Goal: Task Accomplishment & Management: Complete application form

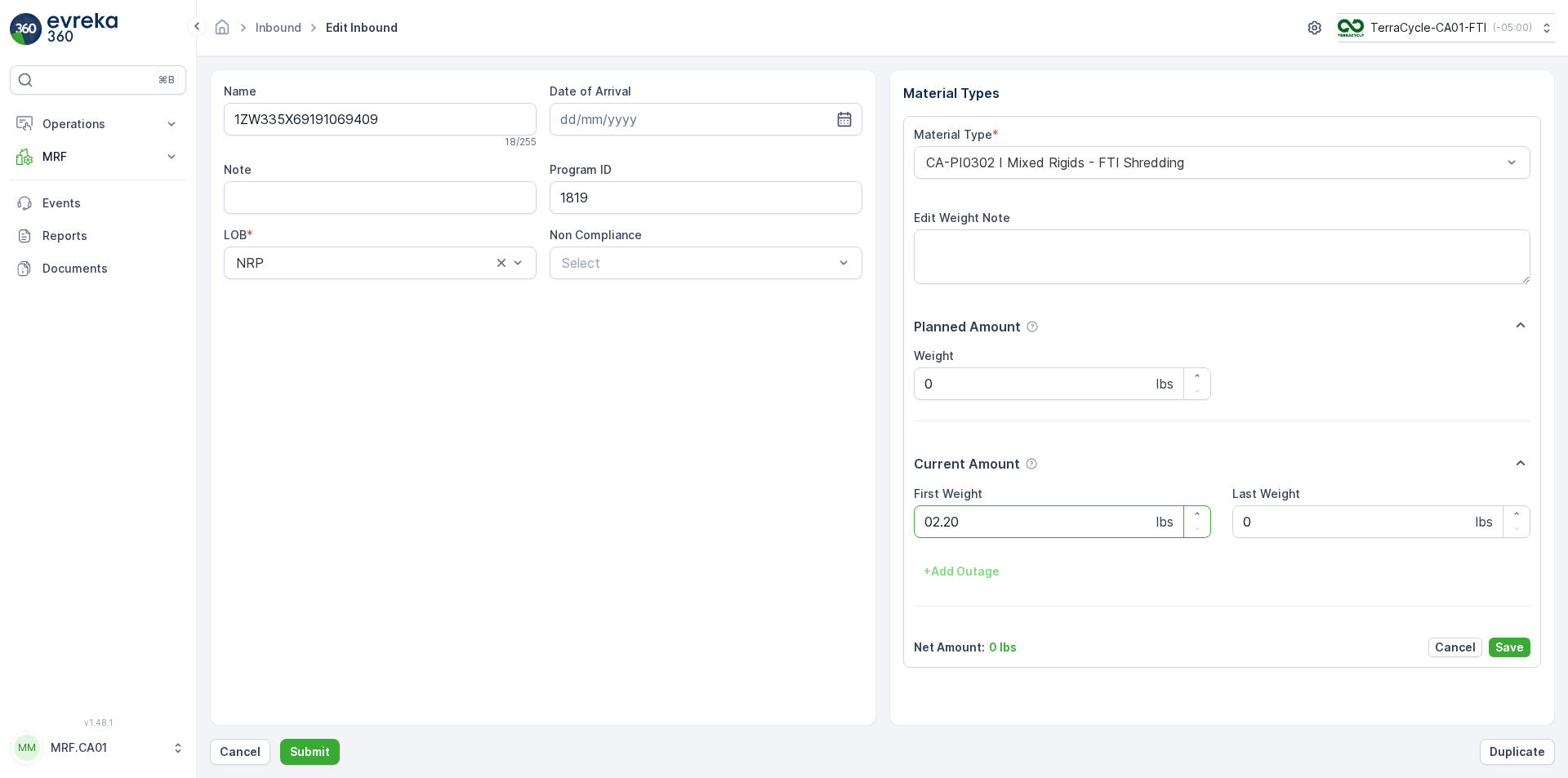
click at [280, 739] on button "Submit" at bounding box center [310, 752] width 60 height 26
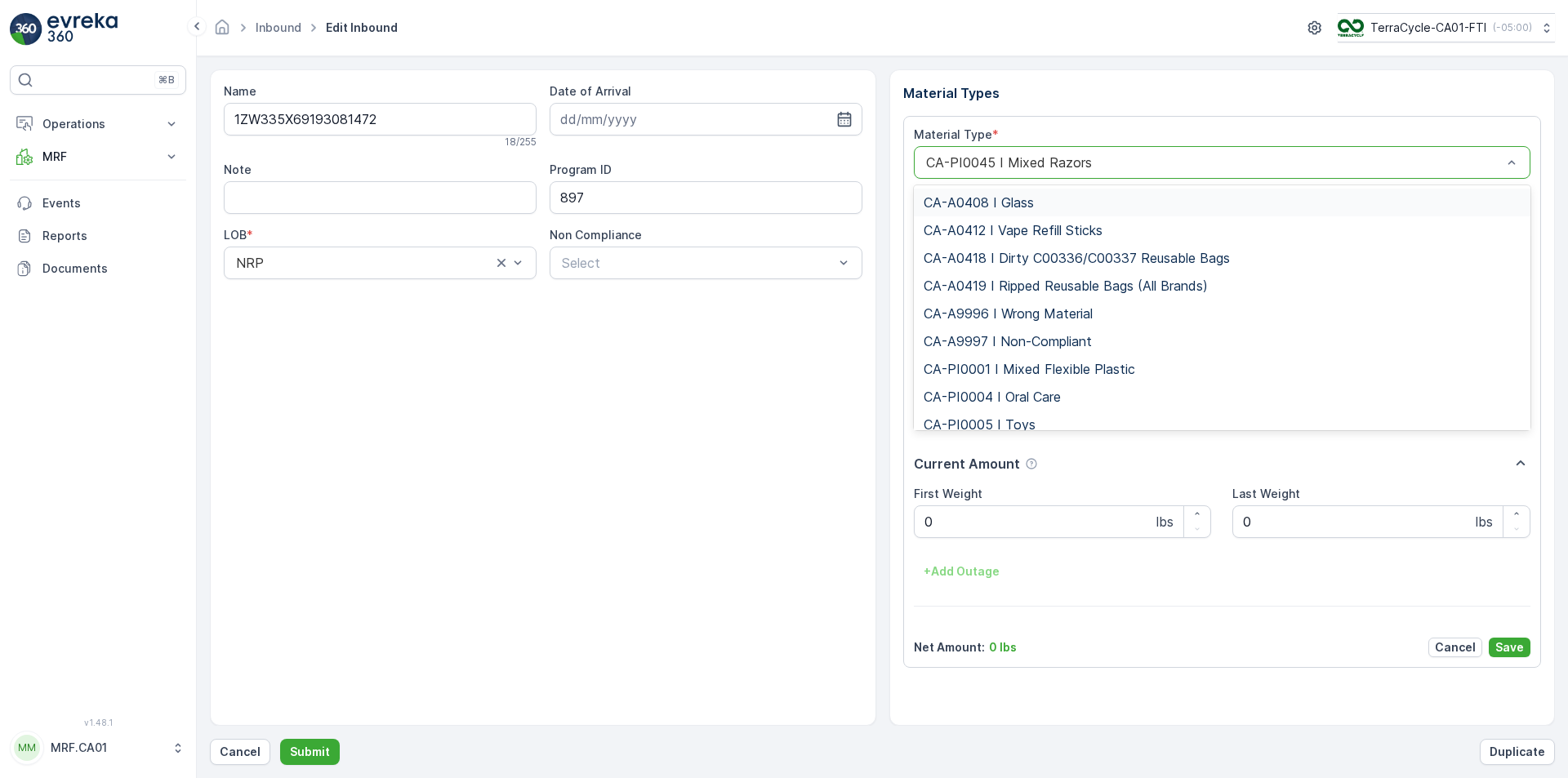
click at [1048, 165] on div at bounding box center [1214, 163] width 580 height 15
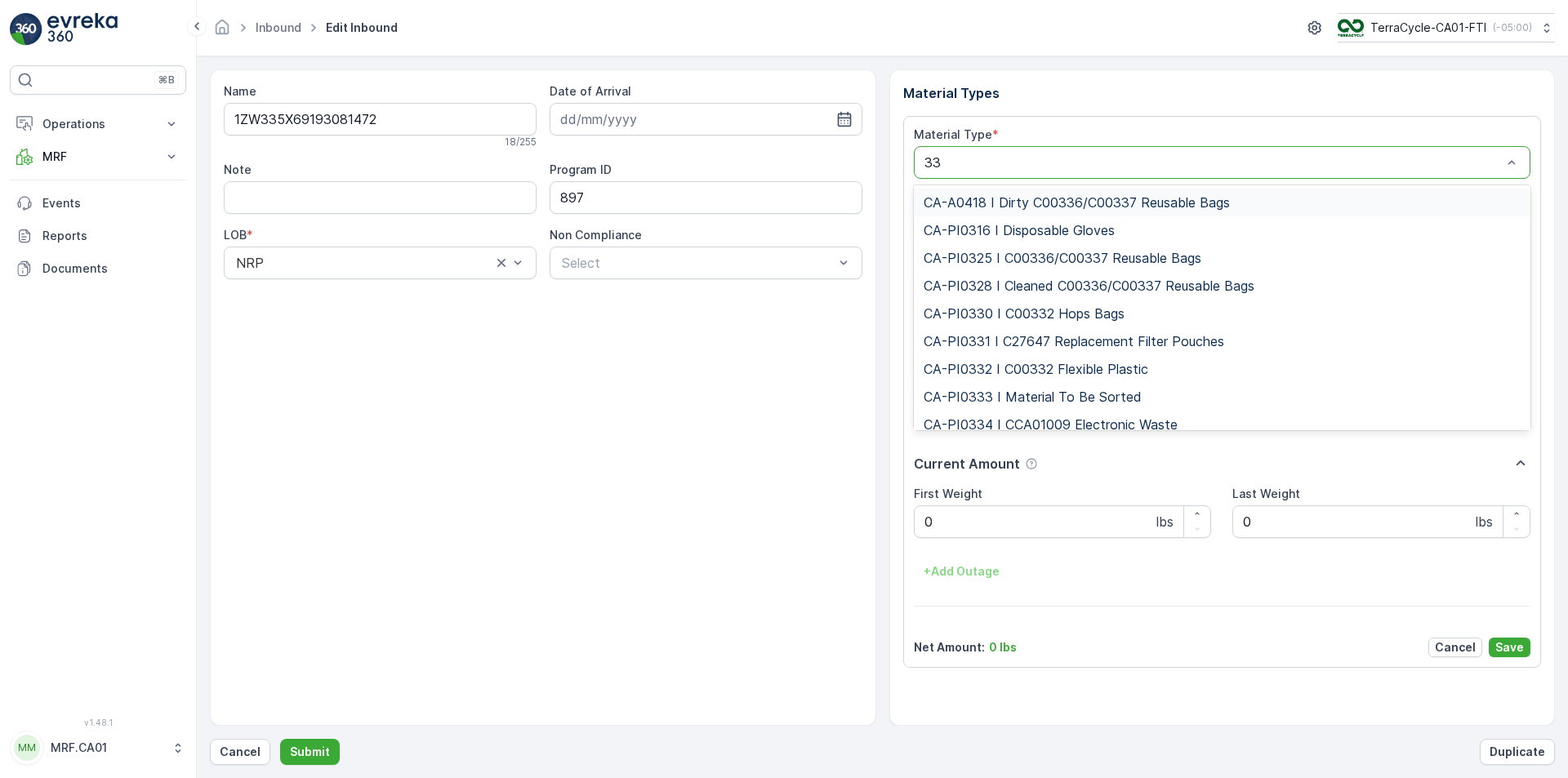
type input "333"
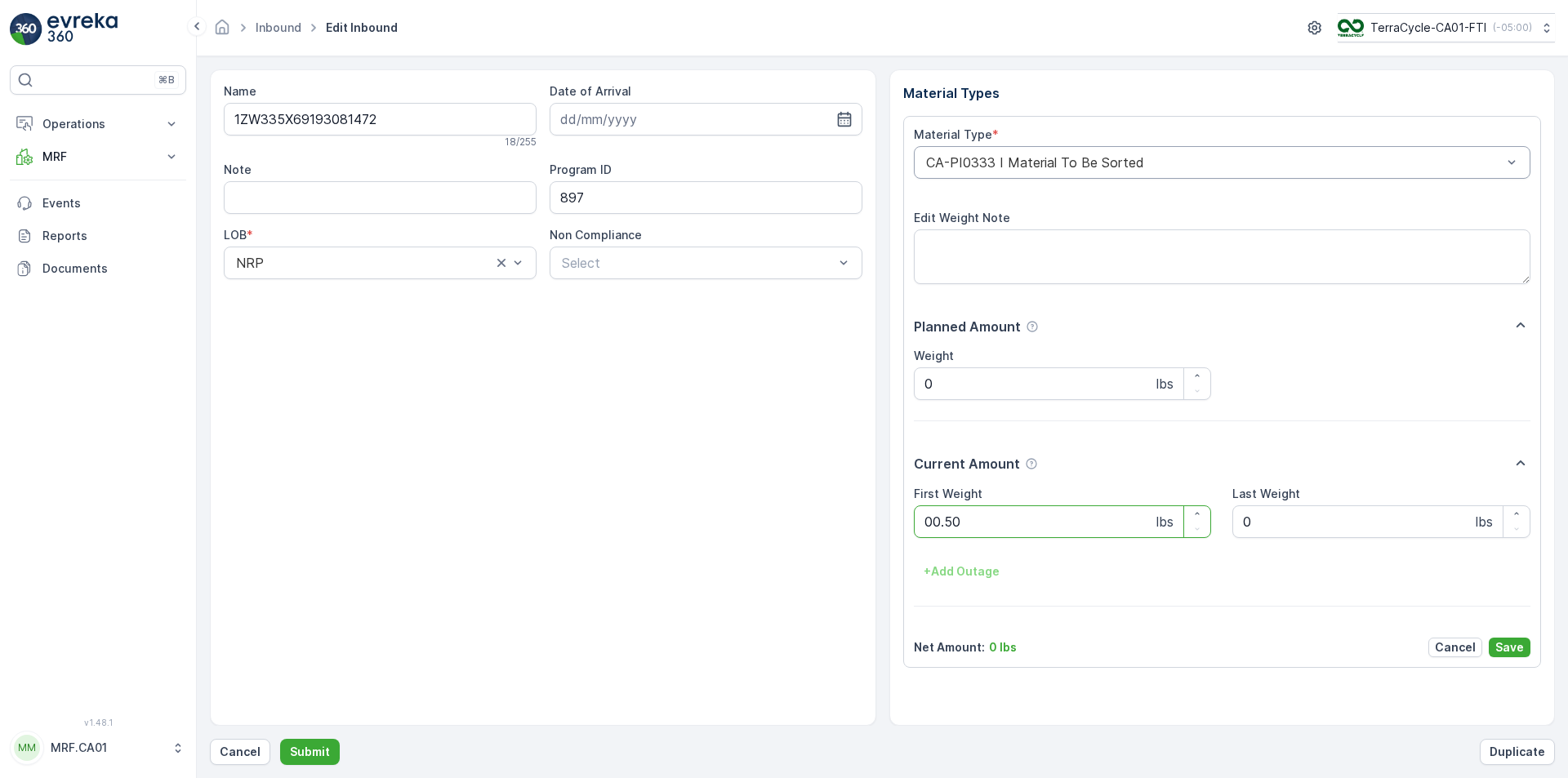
click at [280, 739] on button "Submit" at bounding box center [310, 752] width 60 height 26
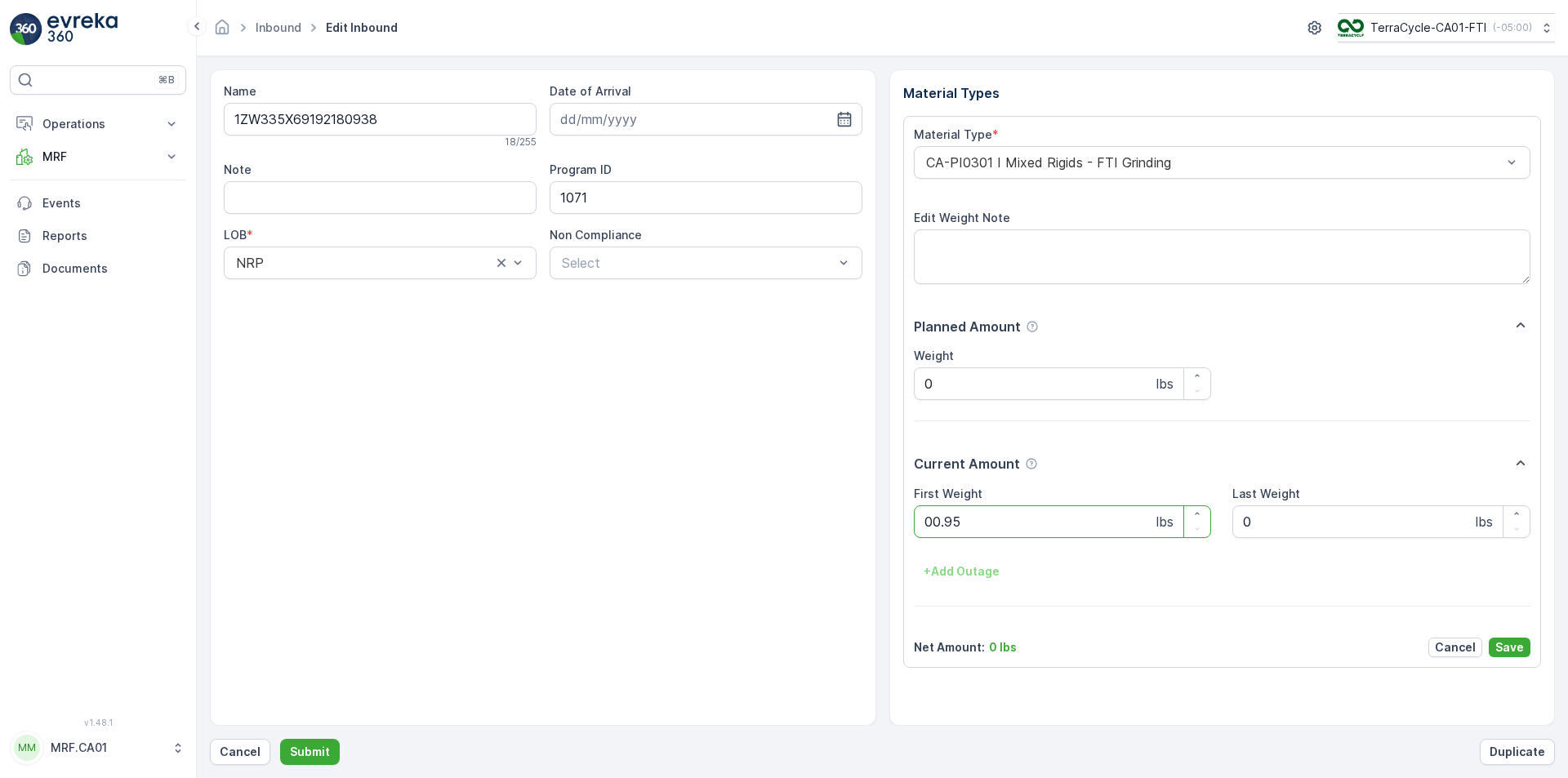
click at [280, 739] on button "Submit" at bounding box center [310, 752] width 60 height 26
click at [1047, 163] on div at bounding box center [1214, 163] width 580 height 15
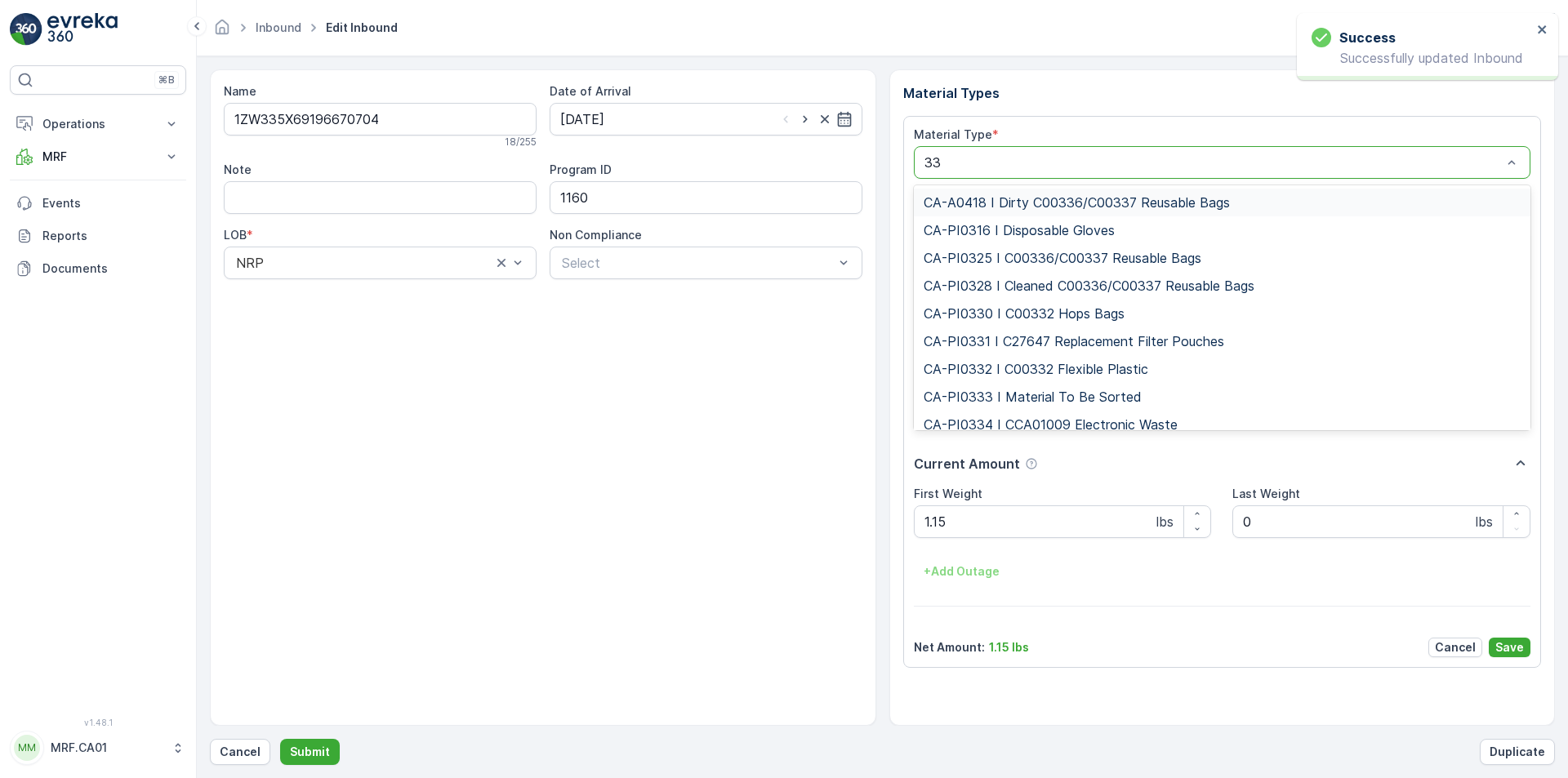
type input "333"
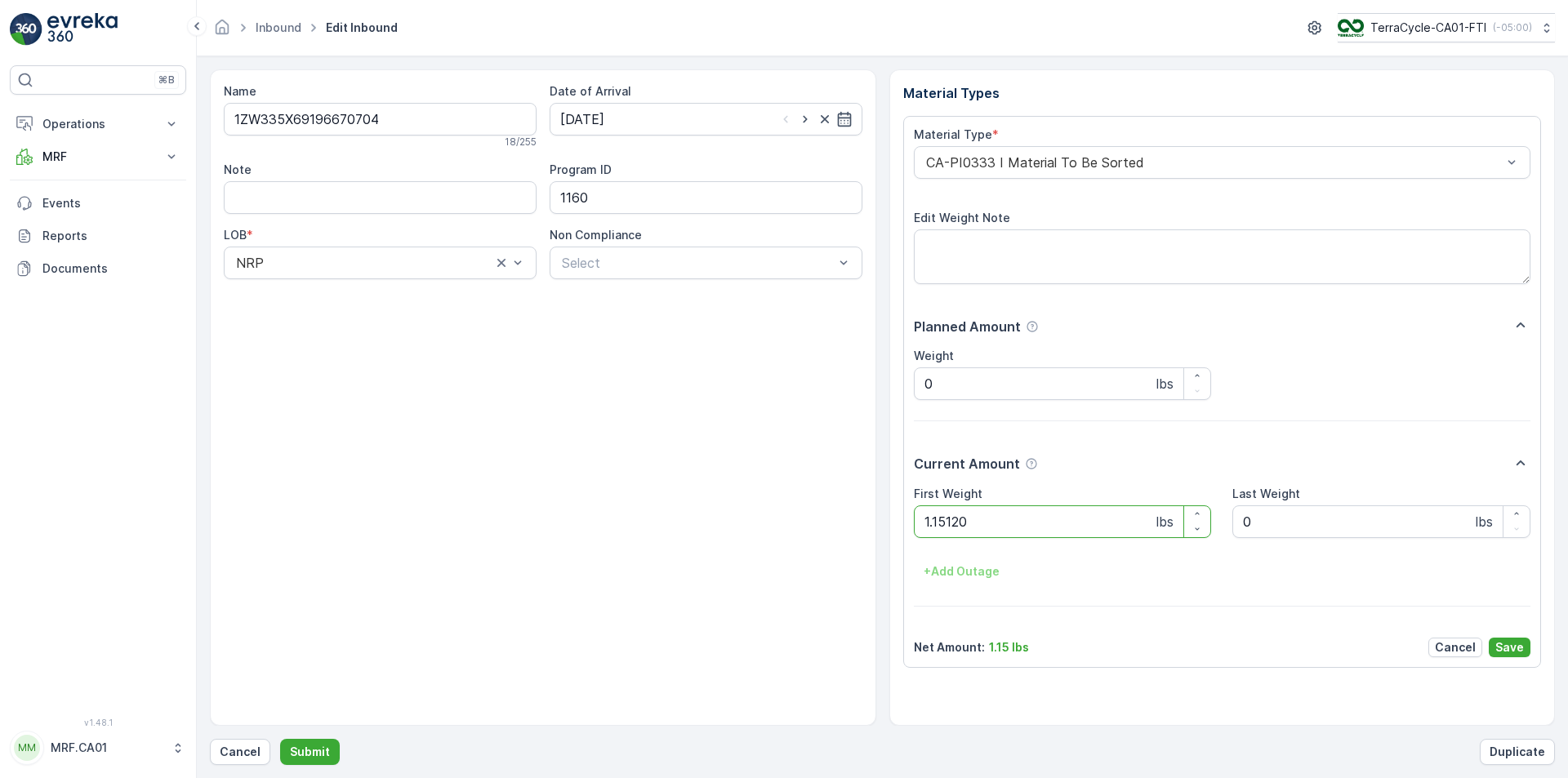
click at [280, 739] on button "Submit" at bounding box center [310, 752] width 60 height 26
click at [1047, 166] on div at bounding box center [1214, 163] width 580 height 15
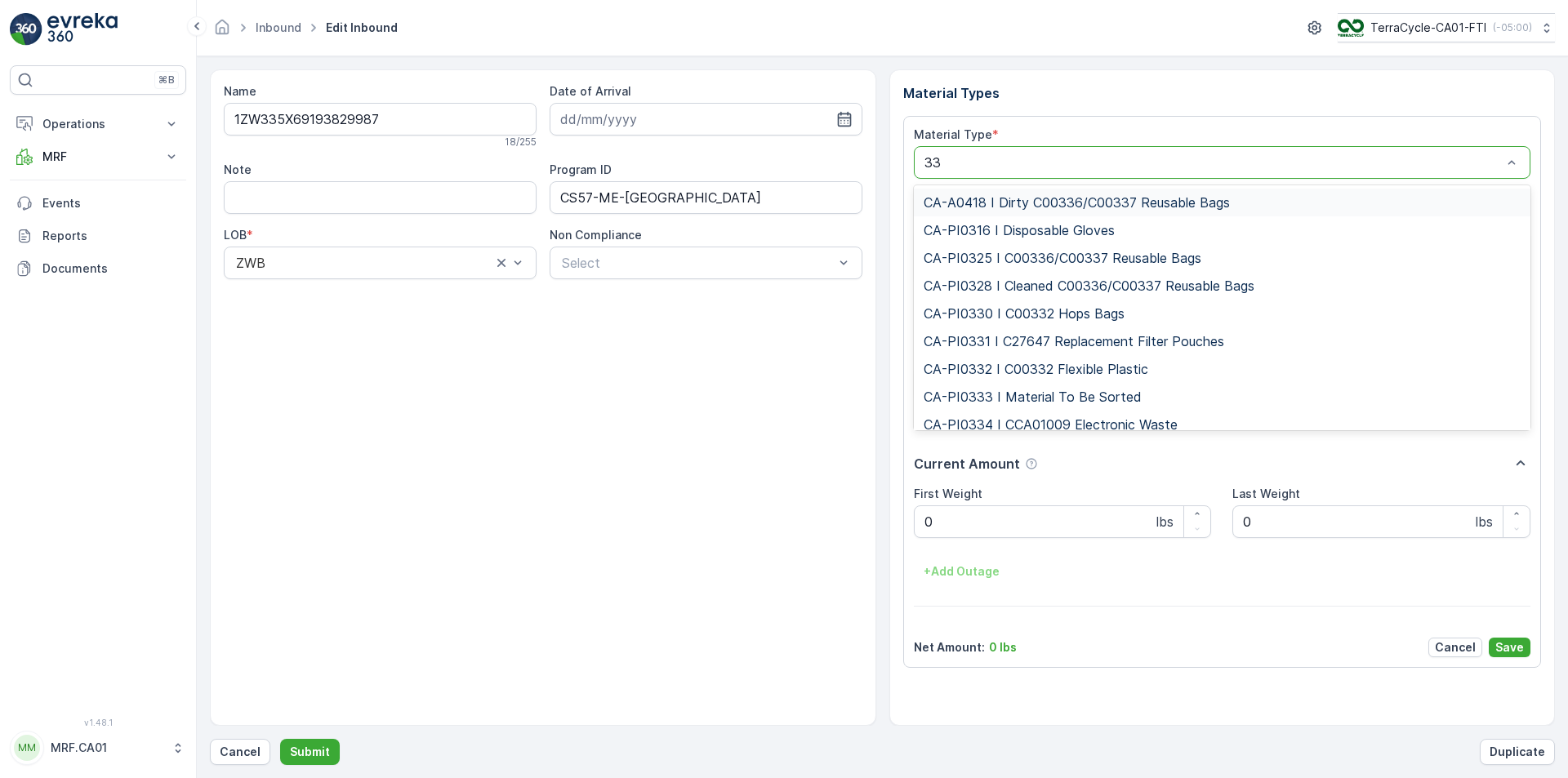
type input "333"
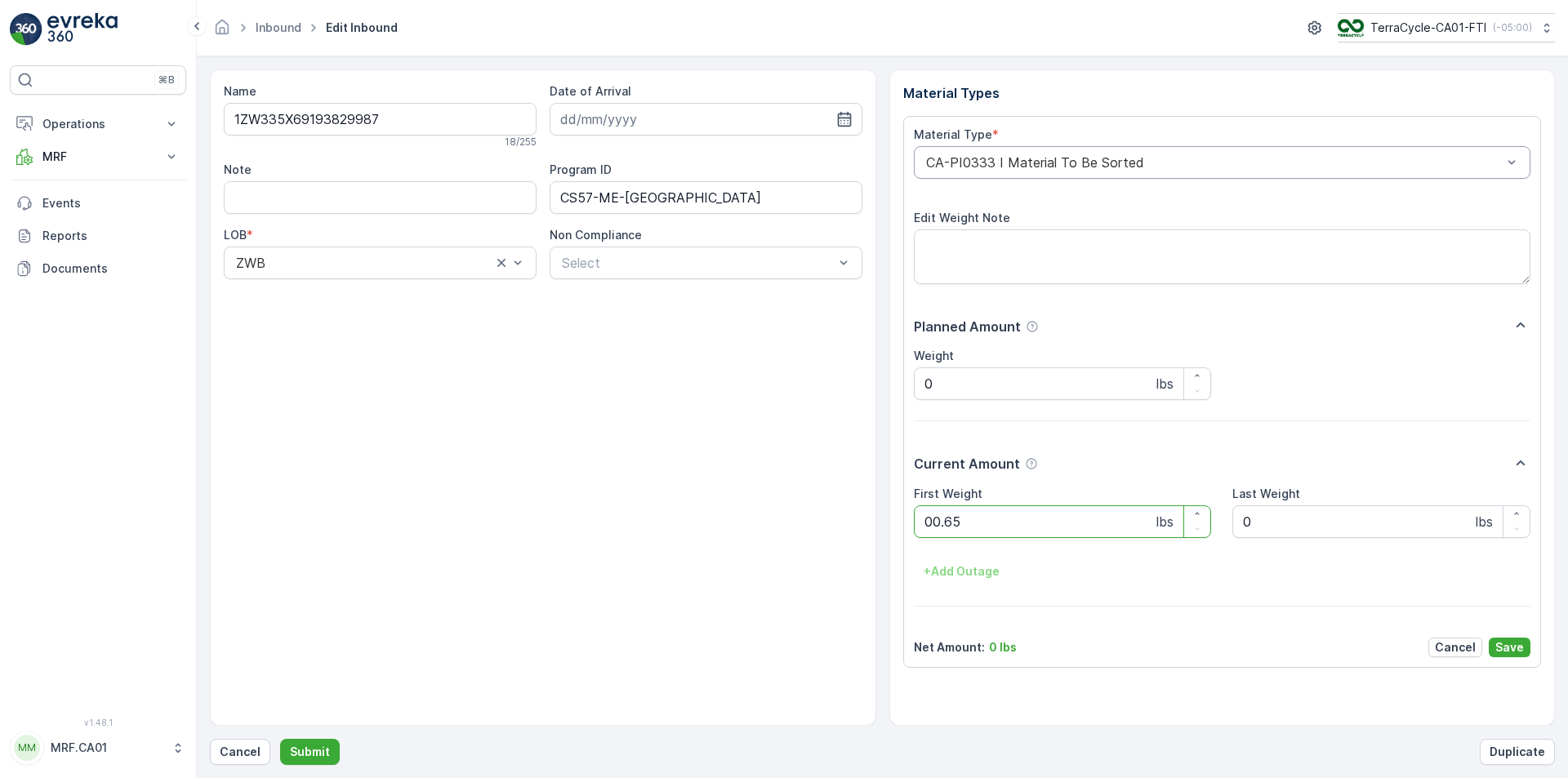
click at [280, 739] on button "Submit" at bounding box center [310, 752] width 60 height 26
click at [1047, 166] on div at bounding box center [1214, 163] width 580 height 15
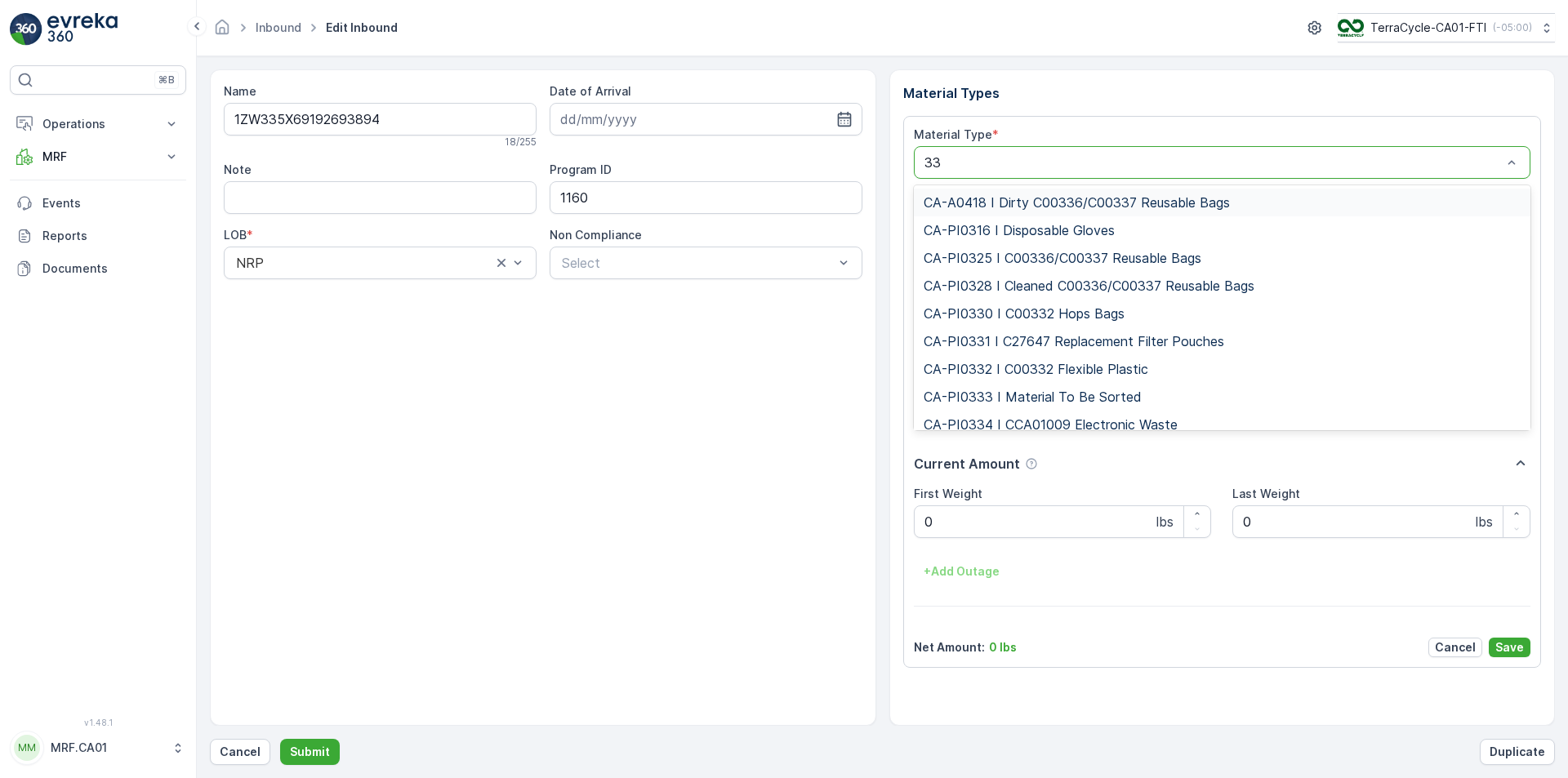
type input "333"
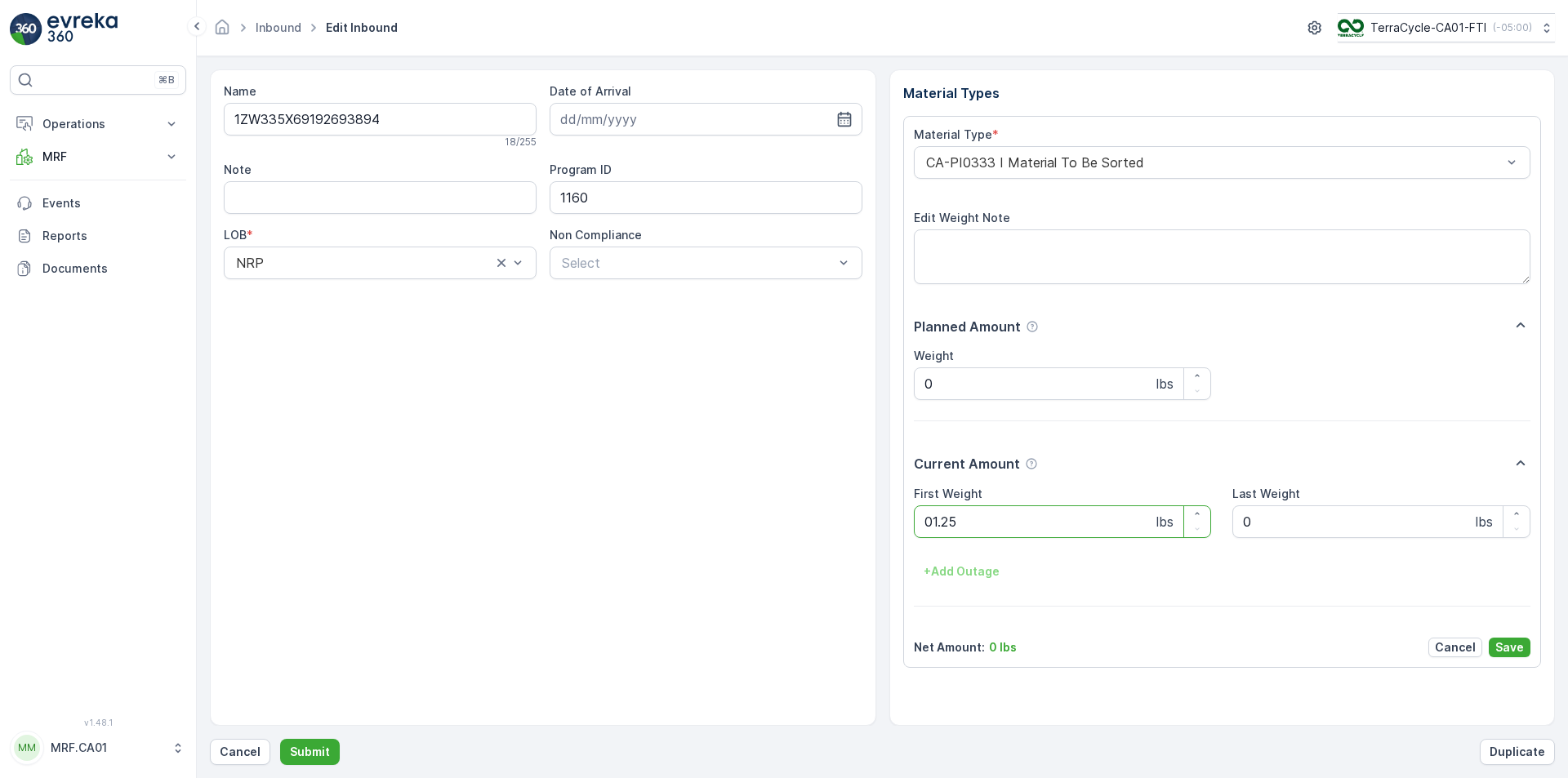
click at [280, 739] on button "Submit" at bounding box center [310, 752] width 60 height 26
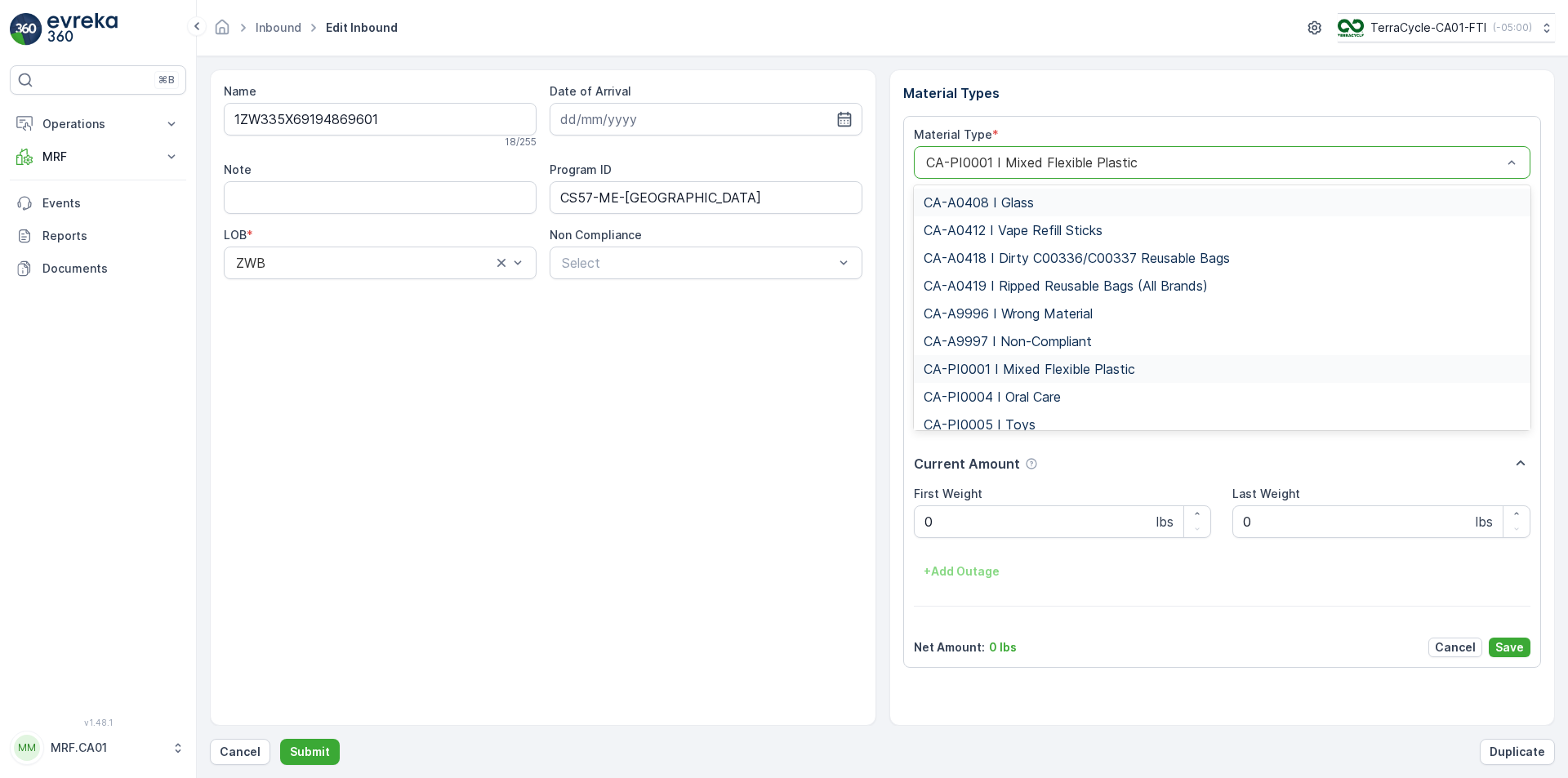
click at [1047, 166] on div at bounding box center [1214, 163] width 580 height 15
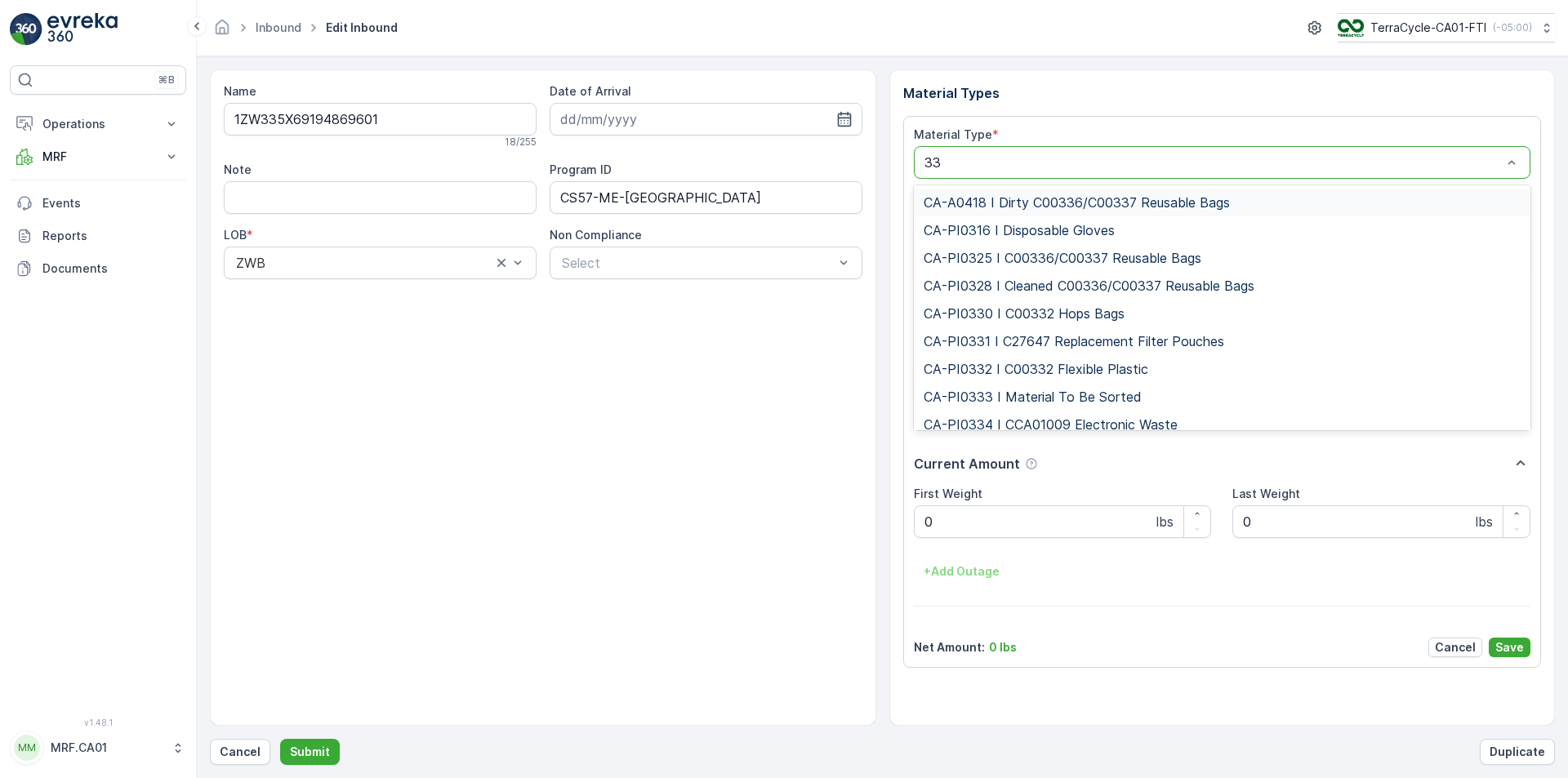
type input "333"
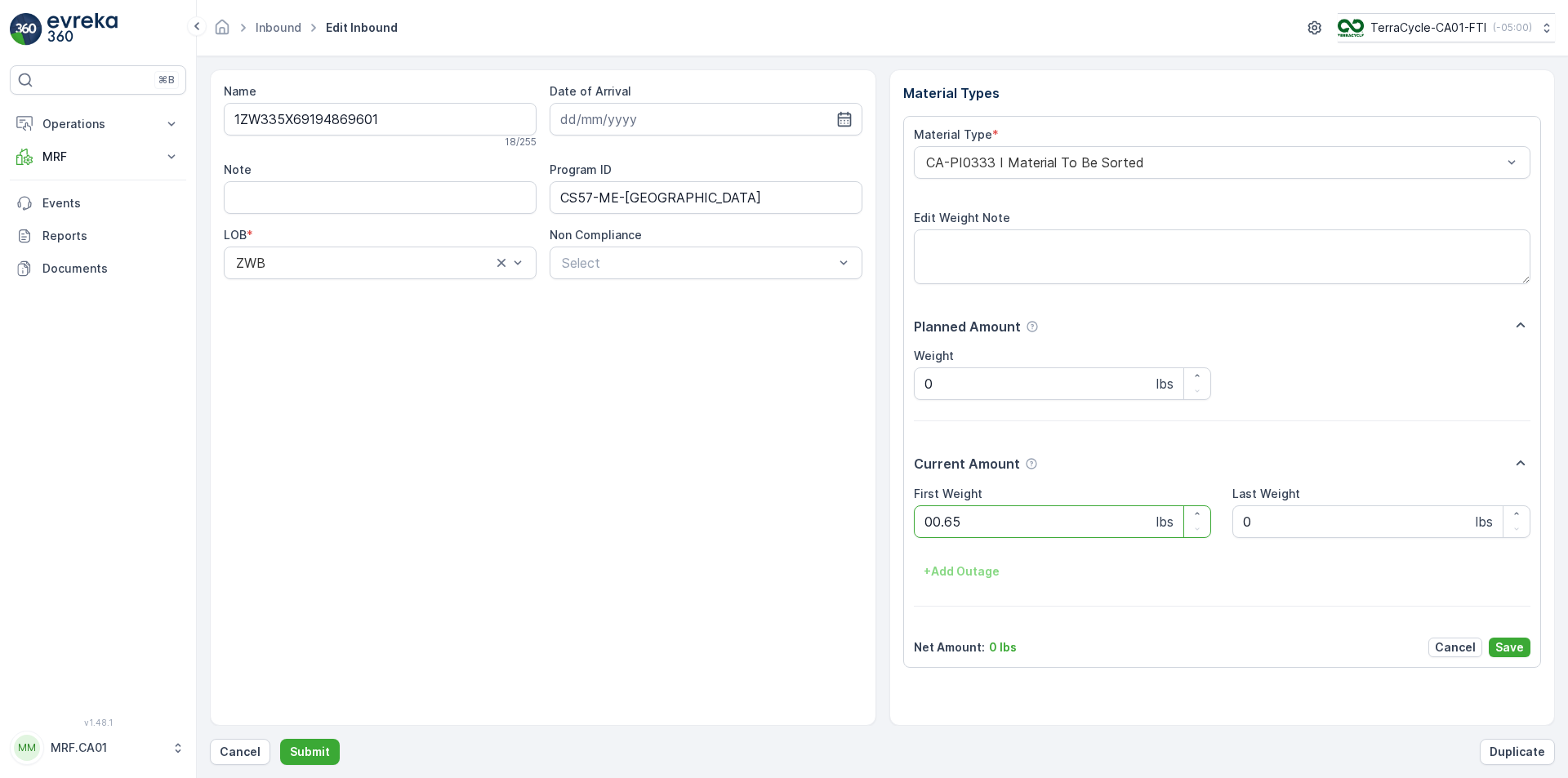
click at [280, 739] on button "Submit" at bounding box center [310, 752] width 60 height 26
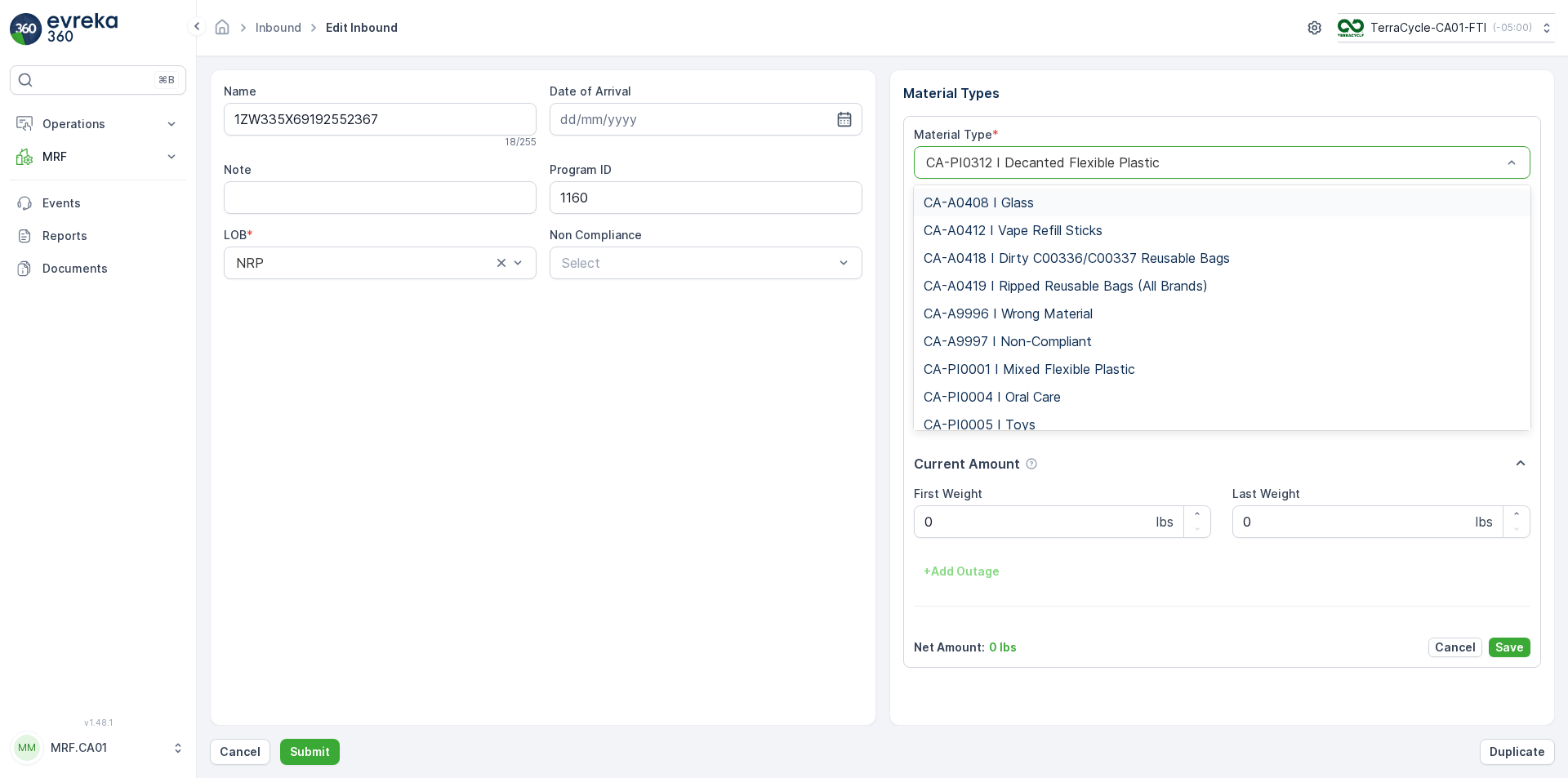
drag, startPoint x: 1047, startPoint y: 166, endPoint x: 1058, endPoint y: 168, distance: 11.2
click at [1058, 168] on div at bounding box center [1214, 163] width 580 height 15
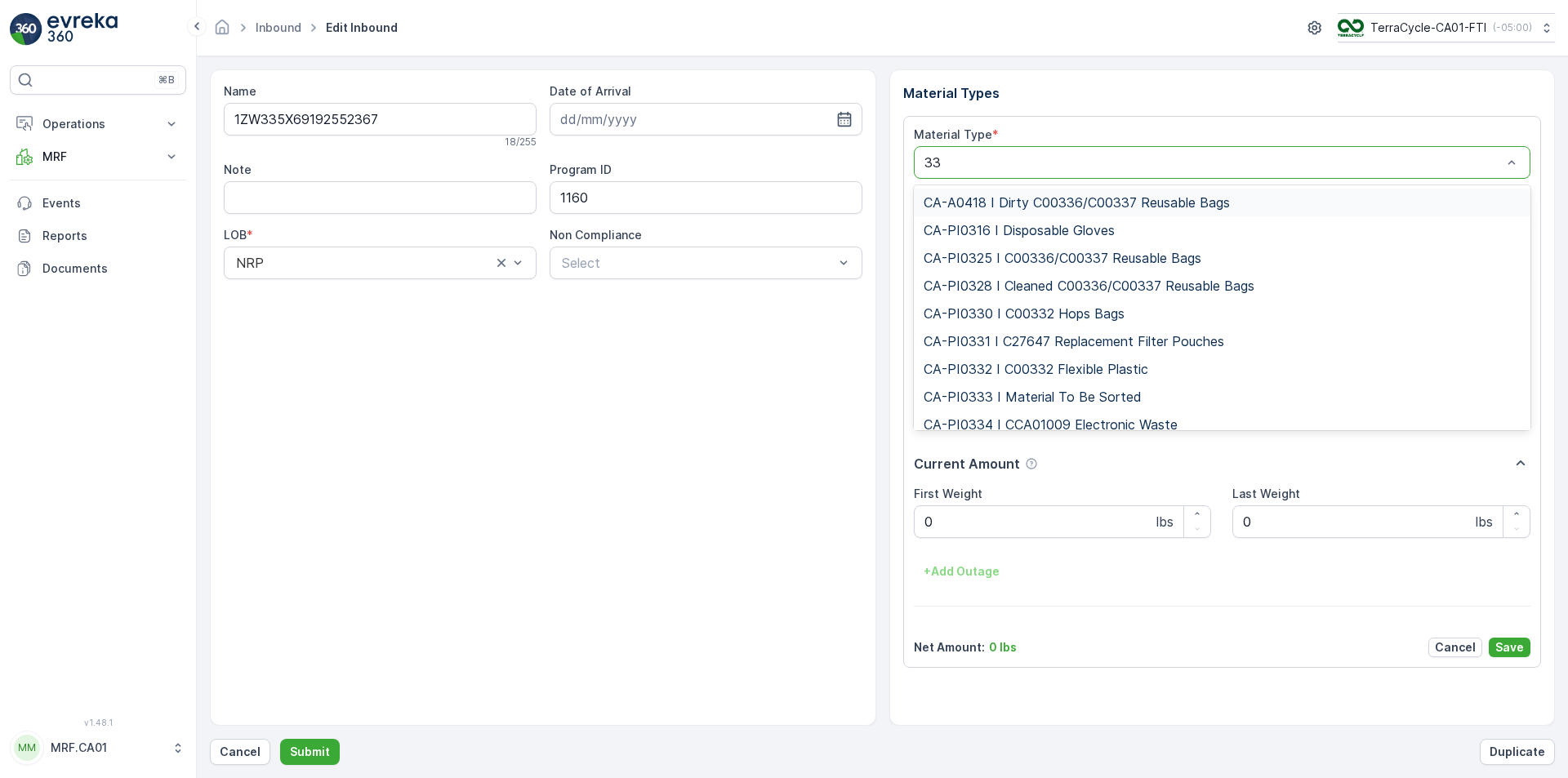
type input "333"
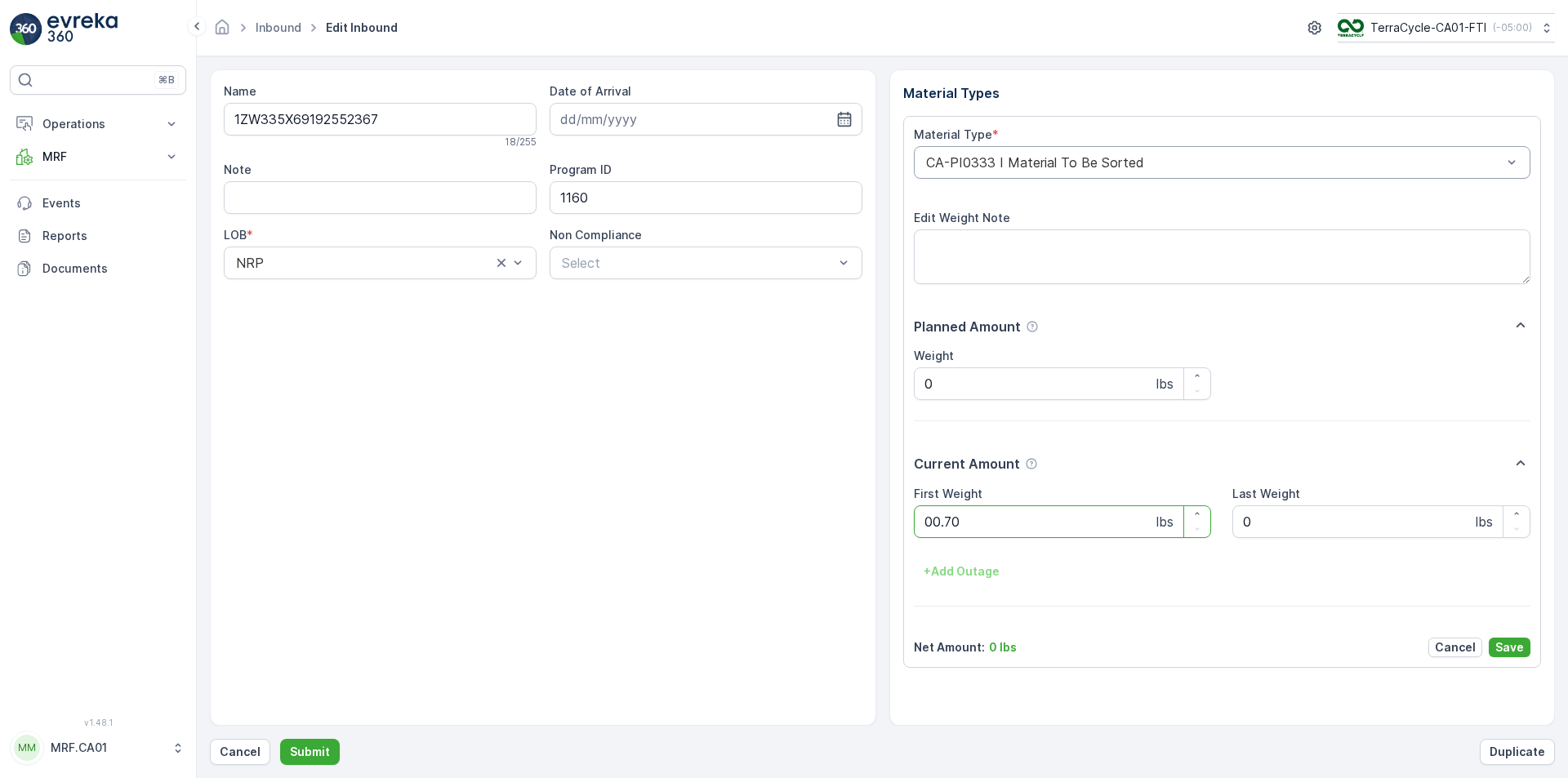
click at [280, 739] on button "Submit" at bounding box center [310, 752] width 60 height 26
click at [1059, 170] on div "CA-PI0312 I Decanted Flexible Plastic" at bounding box center [1222, 163] width 617 height 33
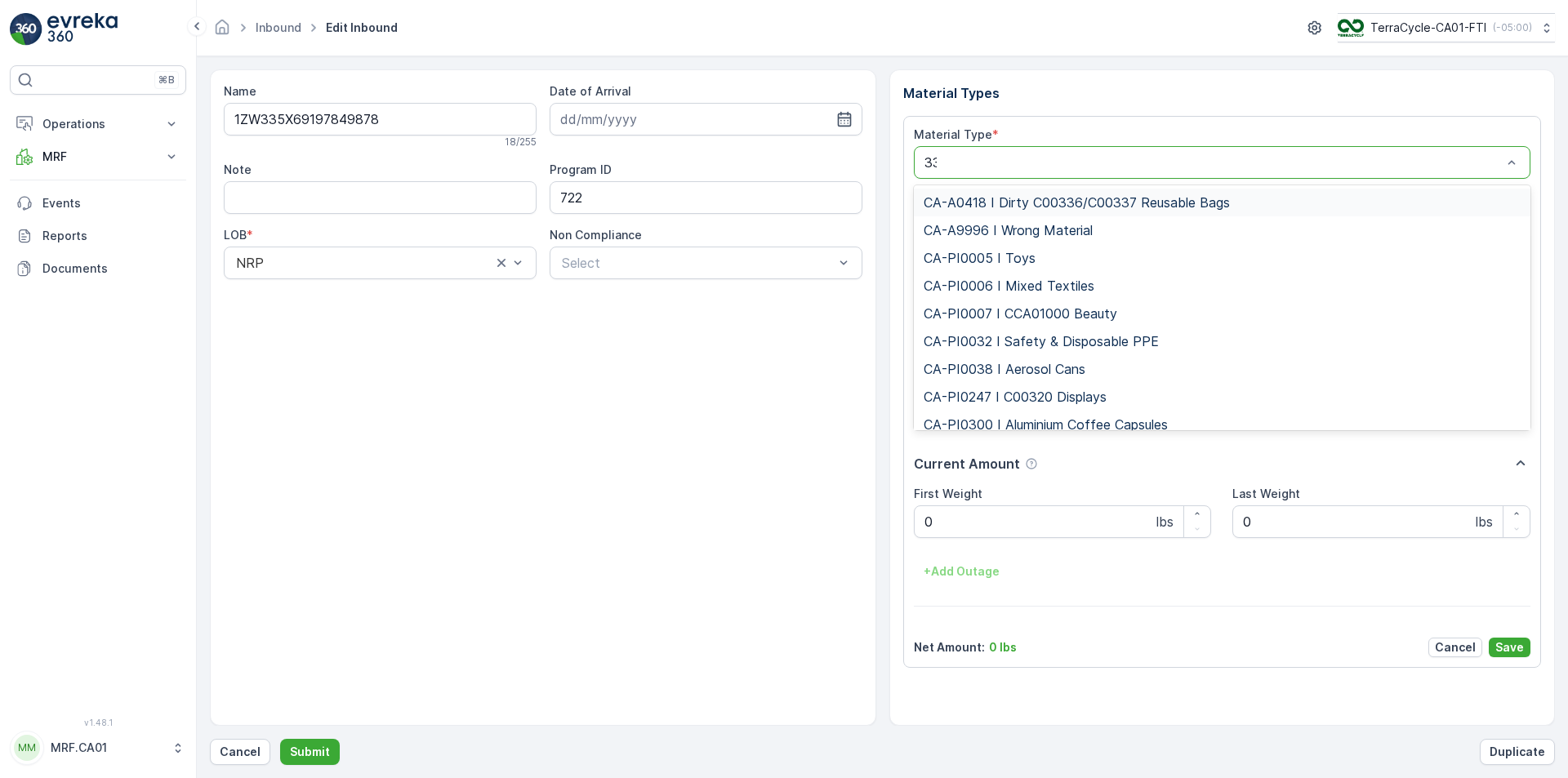
type input "333"
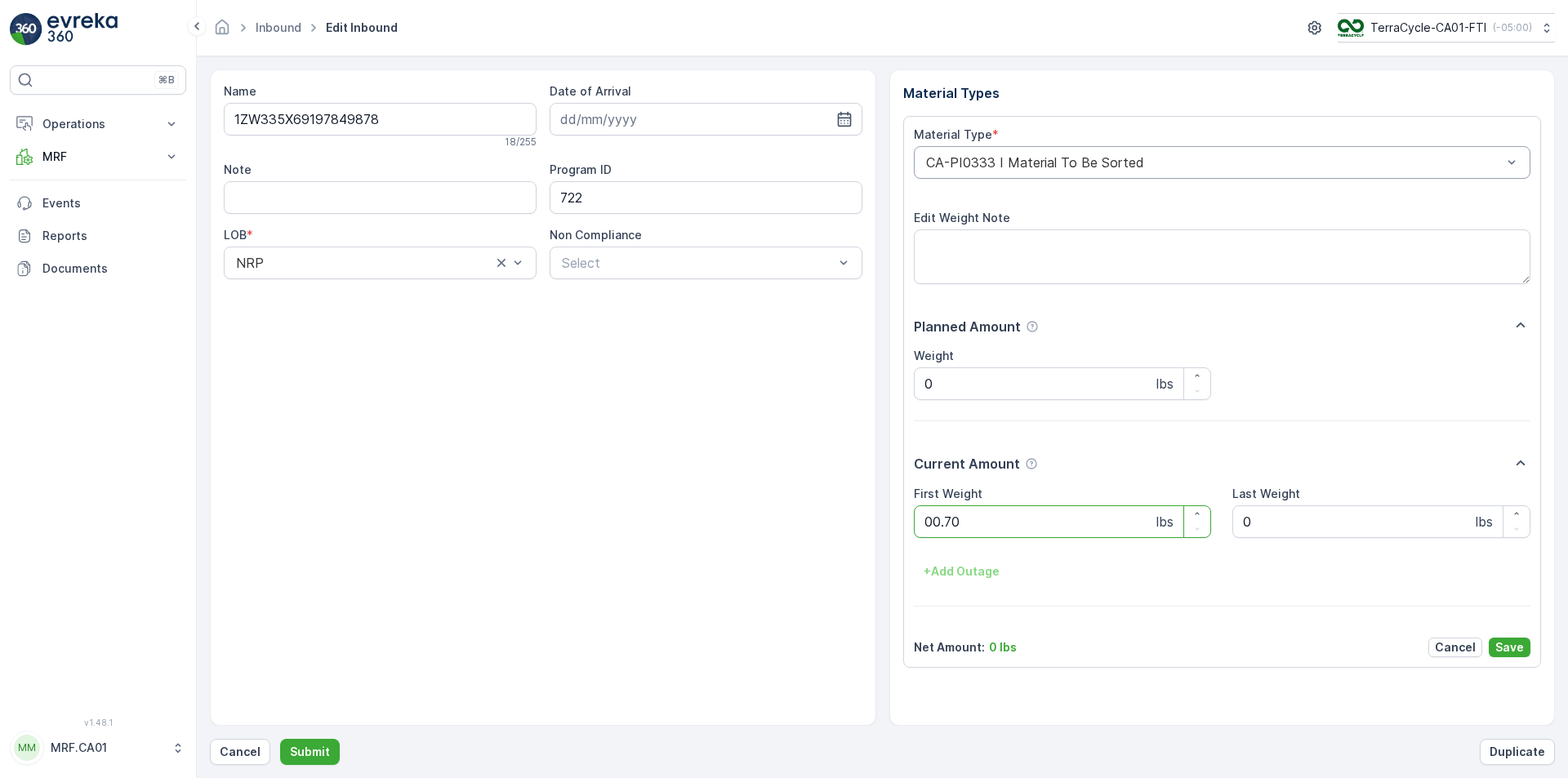
click at [280, 739] on button "Submit" at bounding box center [310, 752] width 60 height 26
click at [1062, 171] on div "CA-PI0004 I Oral Care" at bounding box center [1222, 163] width 617 height 33
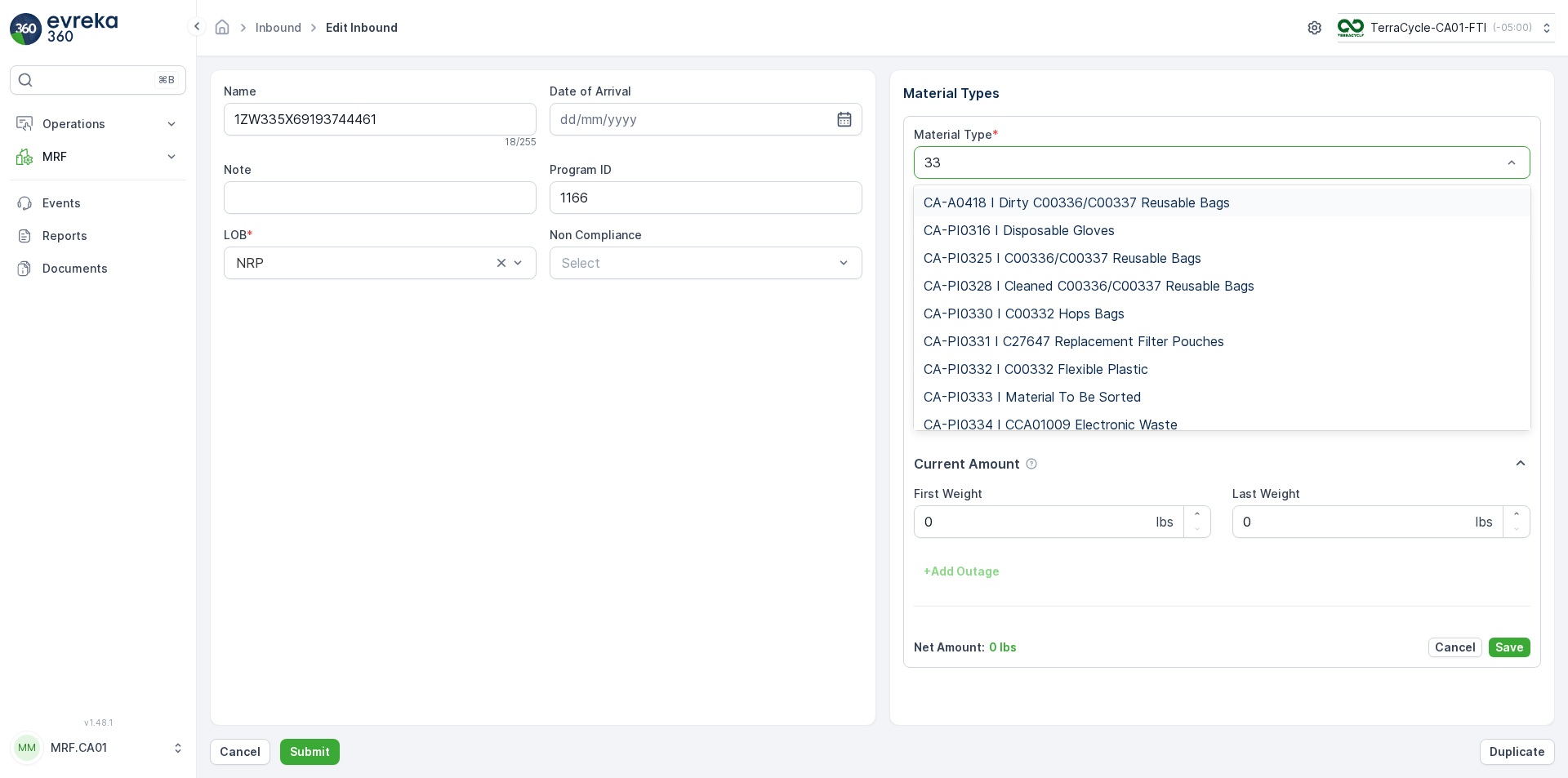
type input "333"
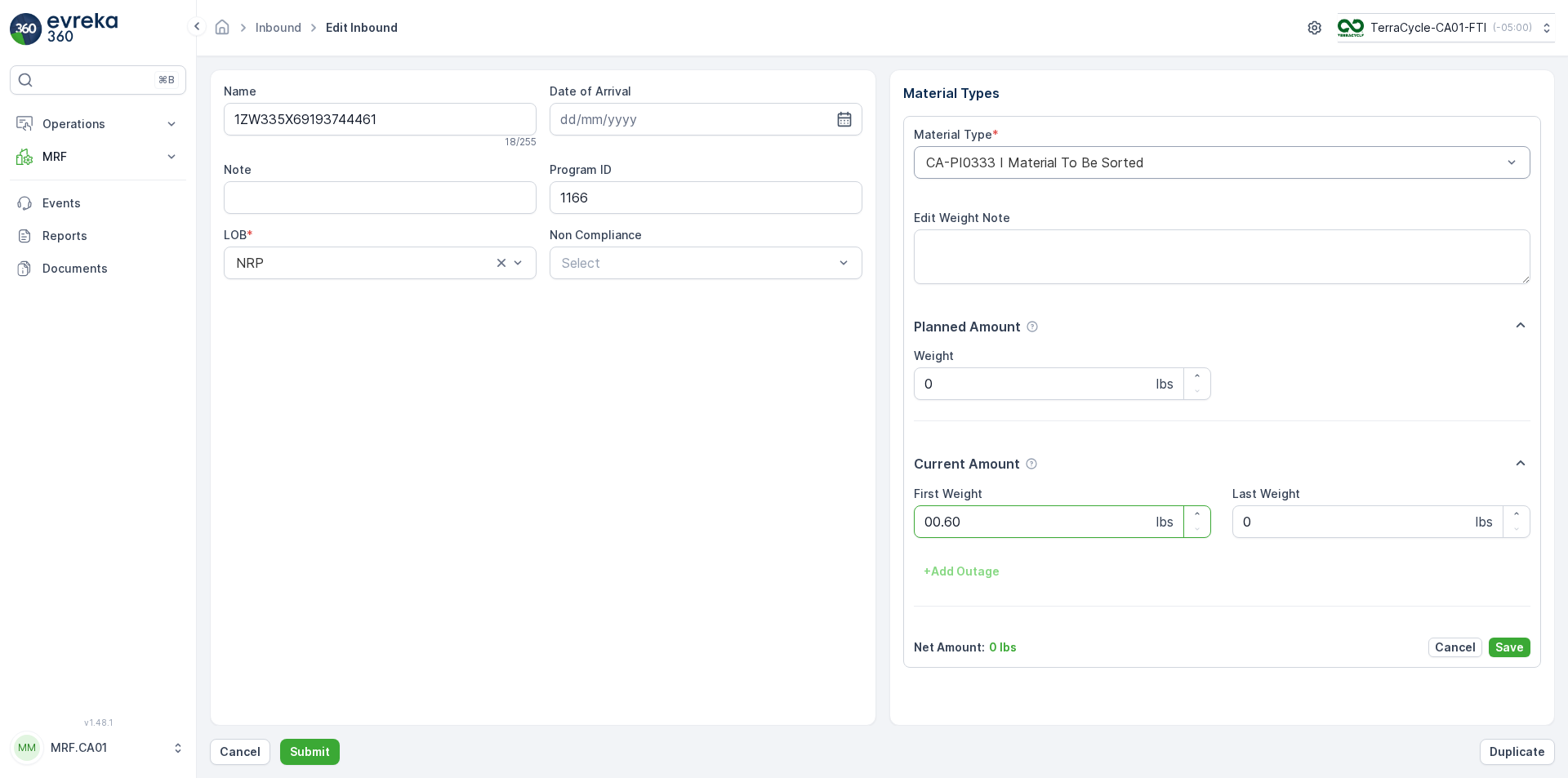
click at [280, 739] on button "Submit" at bounding box center [310, 752] width 60 height 26
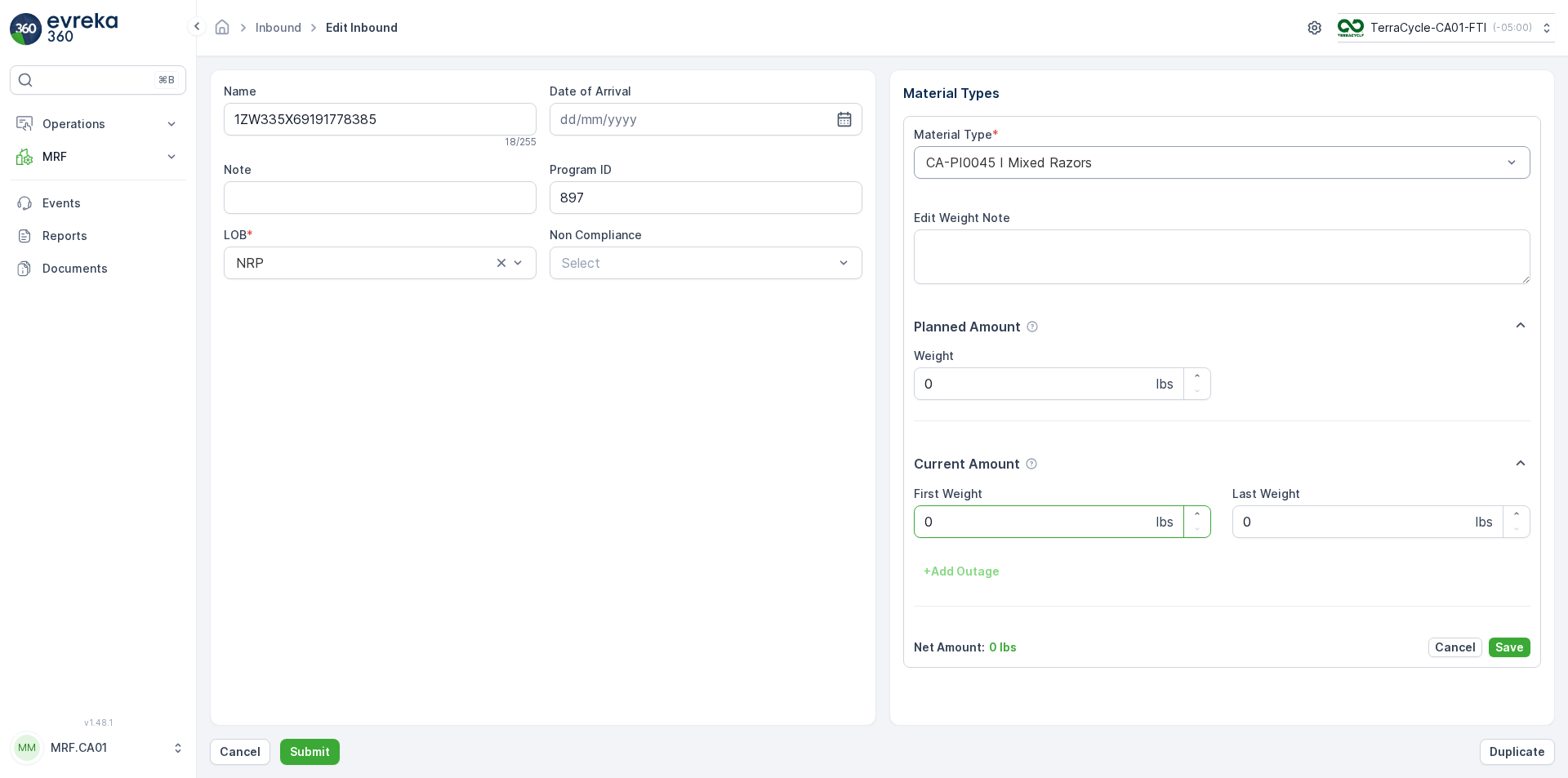
click at [1068, 175] on div "CA-PI0045 I Mixed Razors" at bounding box center [1222, 163] width 617 height 33
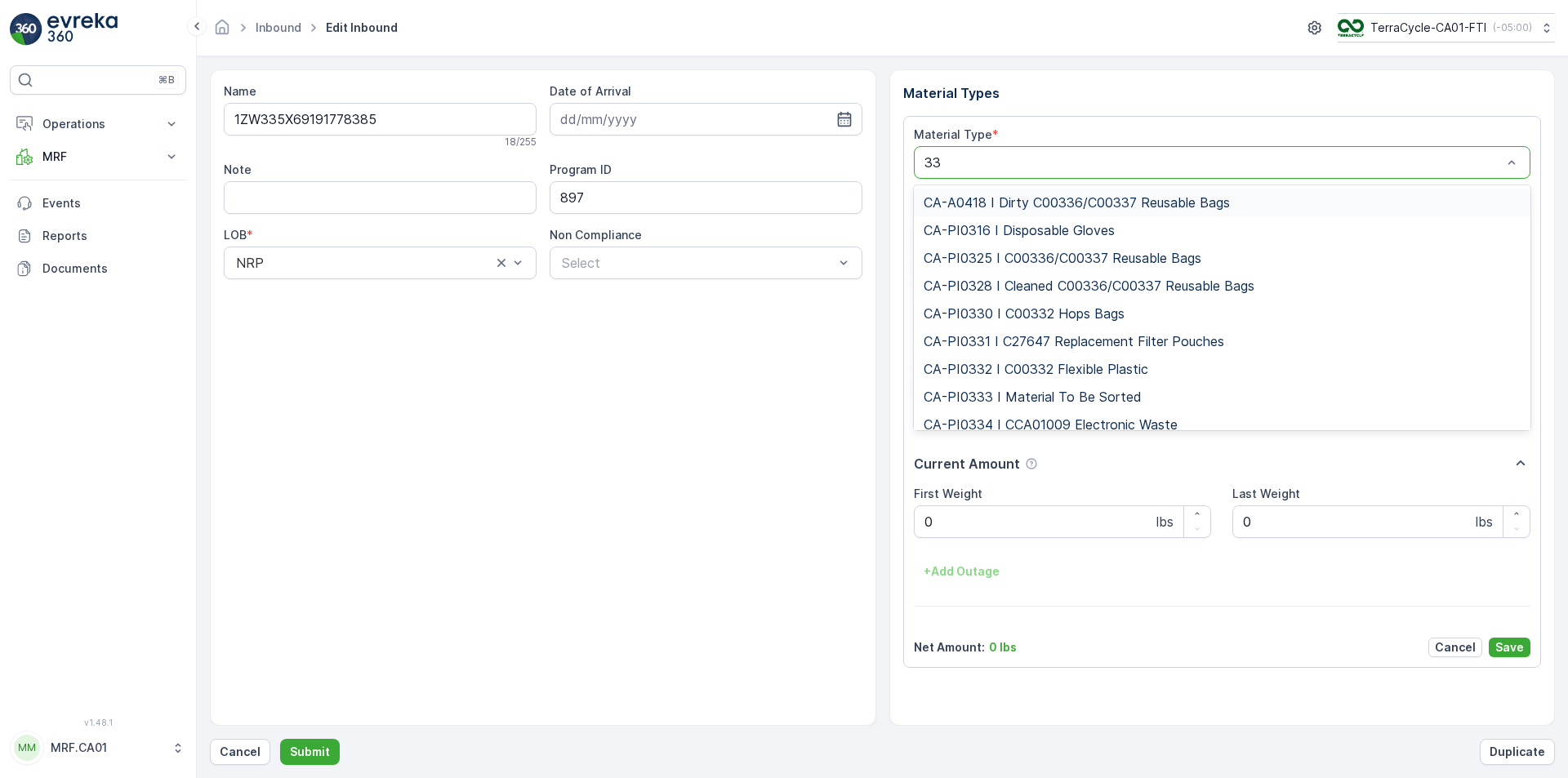
type input "333"
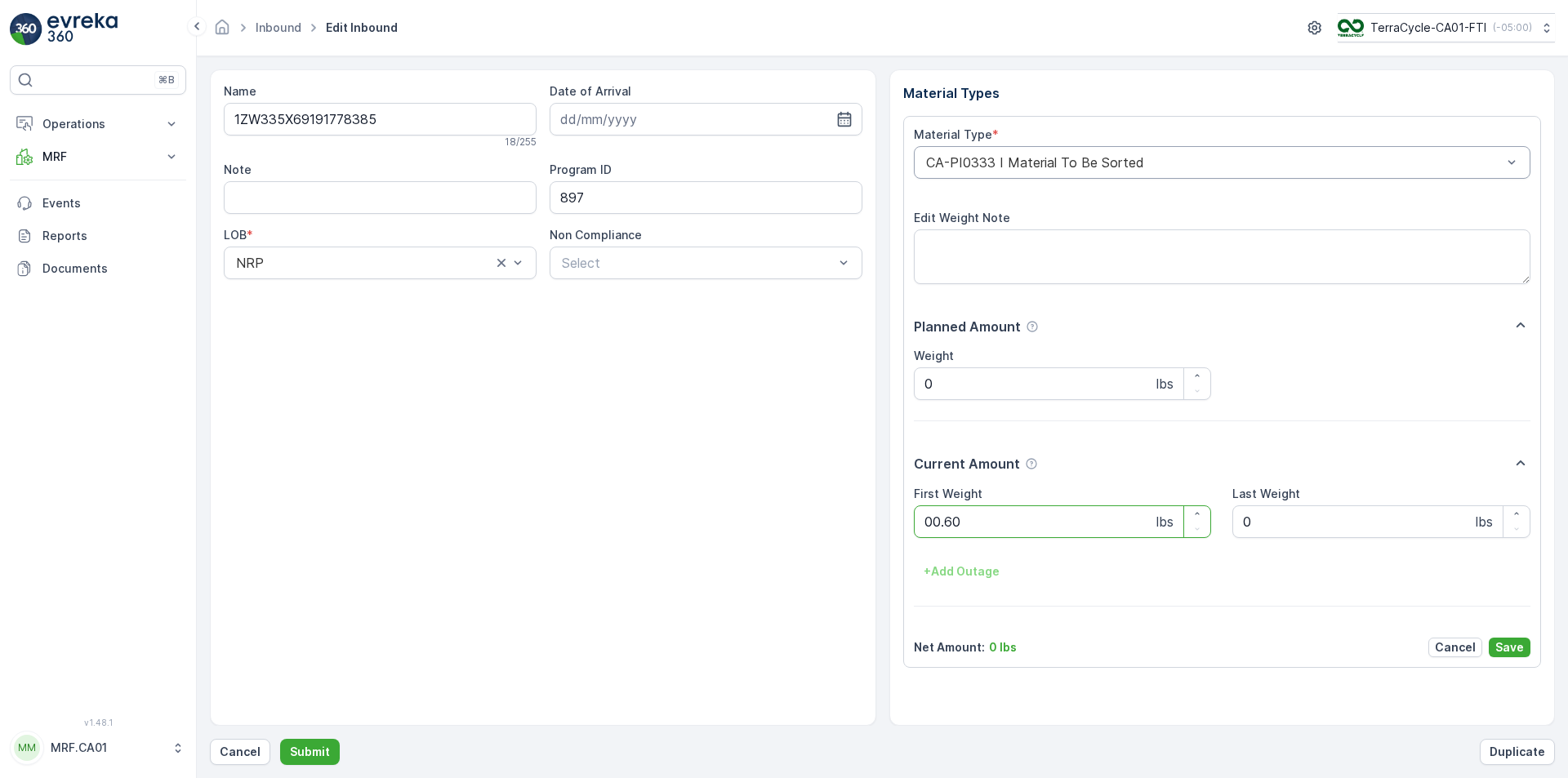
click at [280, 739] on button "Submit" at bounding box center [310, 752] width 60 height 26
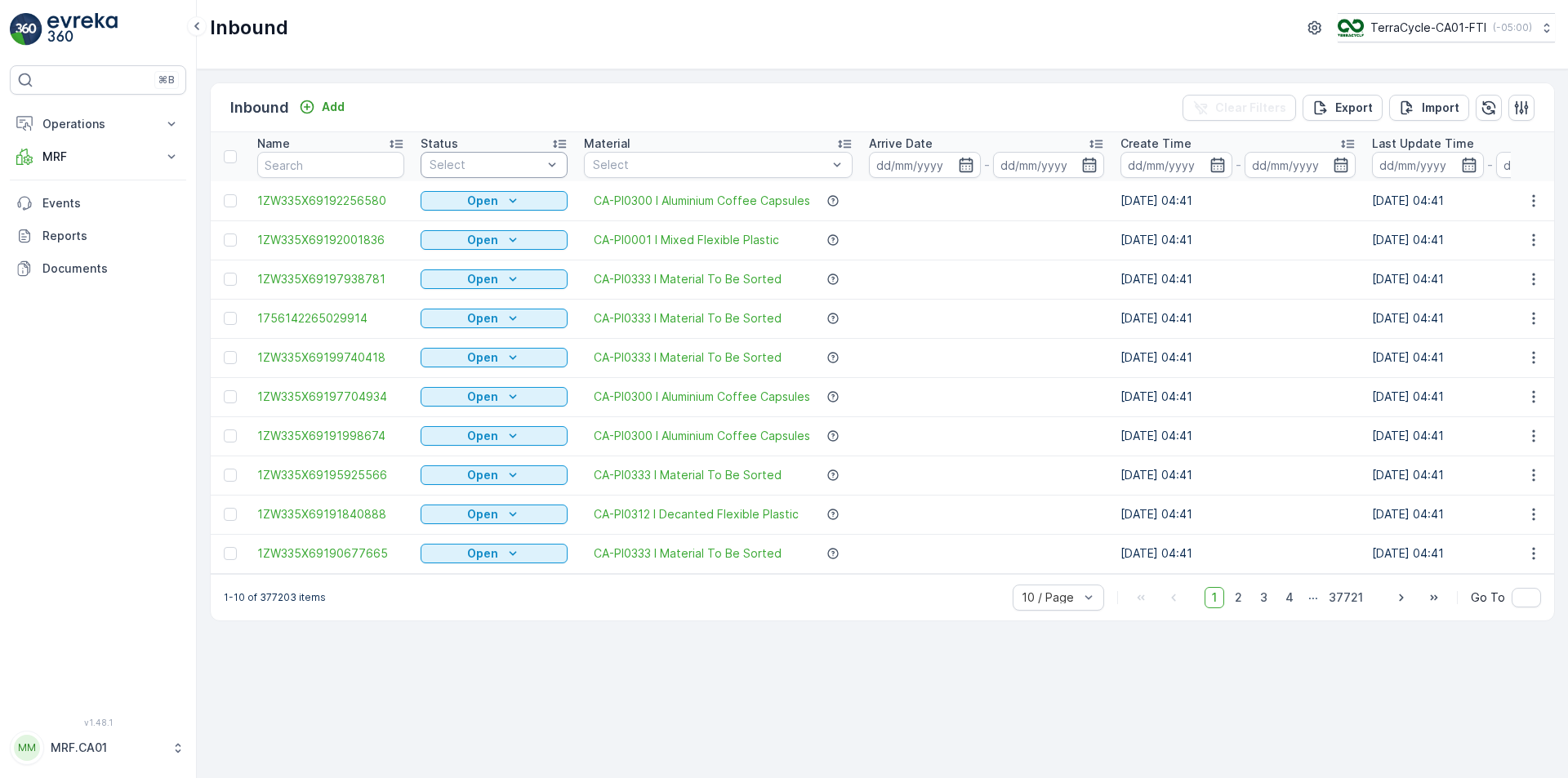
click at [518, 161] on div at bounding box center [486, 165] width 116 height 13
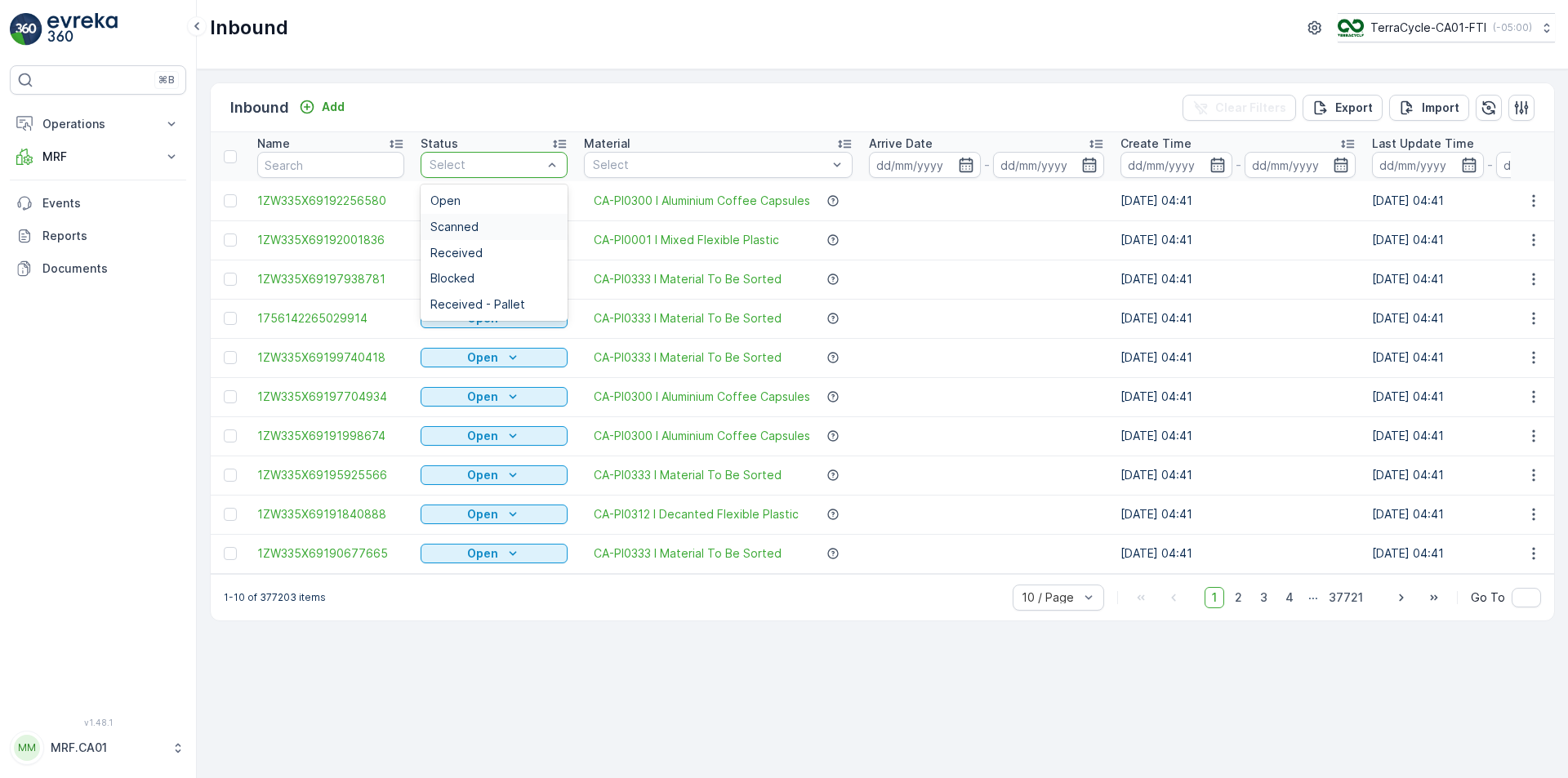
click at [515, 214] on div "Scanned" at bounding box center [493, 227] width 147 height 26
